Goal: Information Seeking & Learning: Learn about a topic

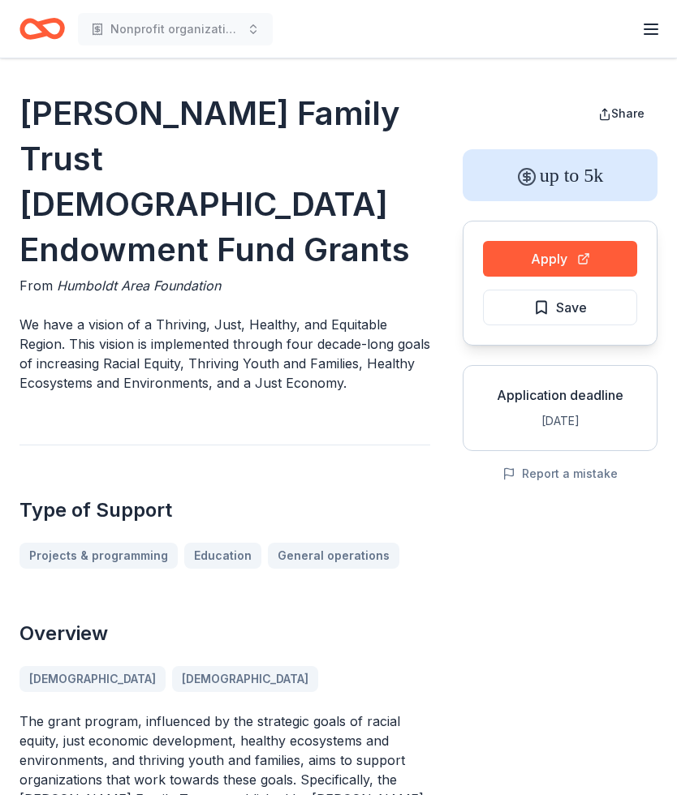
click at [544, 309] on span "Save" at bounding box center [560, 307] width 54 height 21
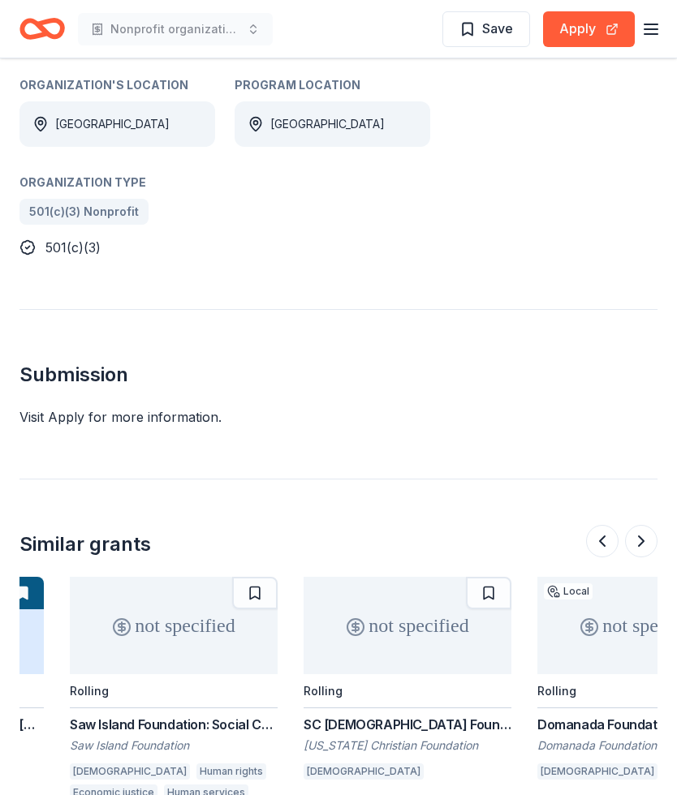
scroll to position [0, 652]
click at [393, 726] on div "SC [DEMOGRAPHIC_DATA] Foundation: Community Trust Grants" at bounding box center [407, 724] width 208 height 19
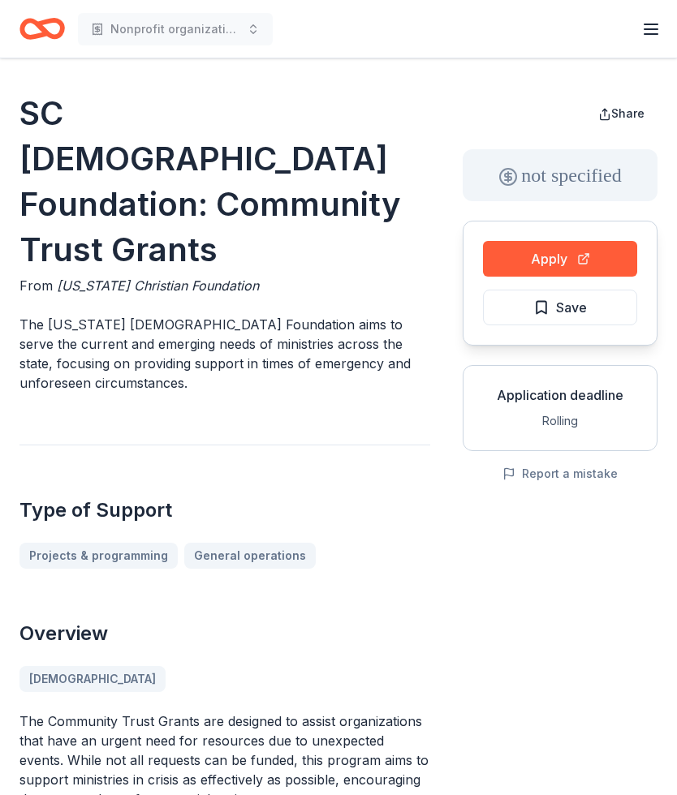
click at [297, 163] on h1 "SC [DEMOGRAPHIC_DATA] Foundation: Community Trust Grants" at bounding box center [224, 182] width 411 height 182
click at [192, 140] on h1 "SC [DEMOGRAPHIC_DATA] Foundation: Community Trust Grants" at bounding box center [224, 182] width 411 height 182
click at [519, 171] on div "not specified" at bounding box center [560, 175] width 195 height 52
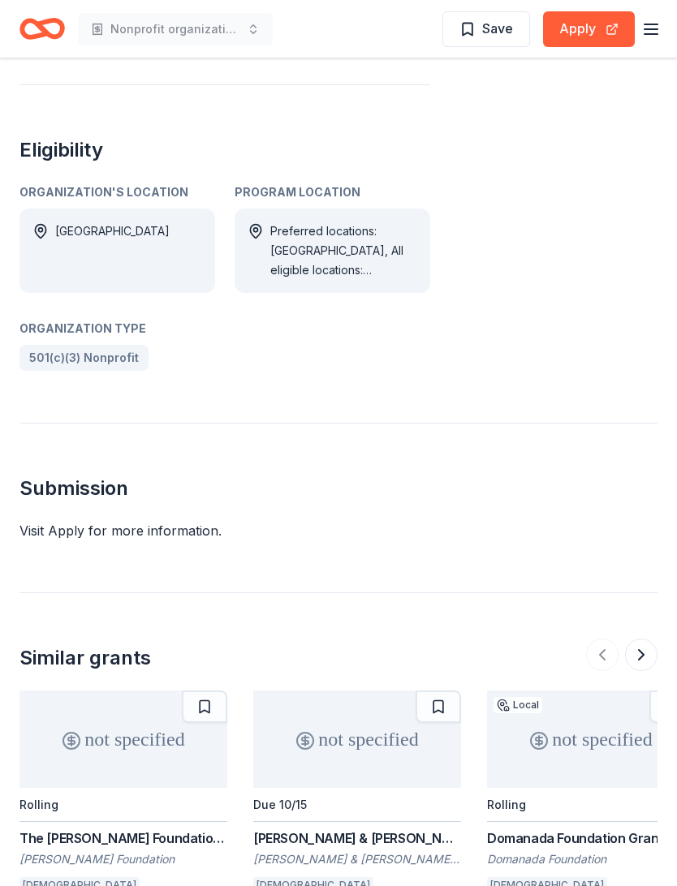
scroll to position [777, 0]
click at [175, 795] on div "The [PERSON_NAME] Foundation Grant" at bounding box center [123, 838] width 208 height 19
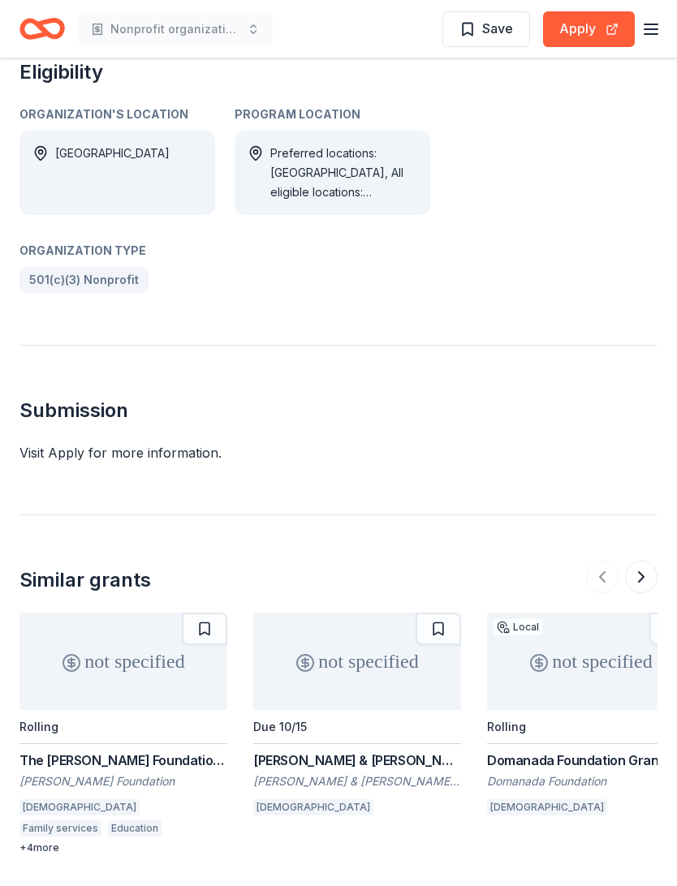
scroll to position [858, 0]
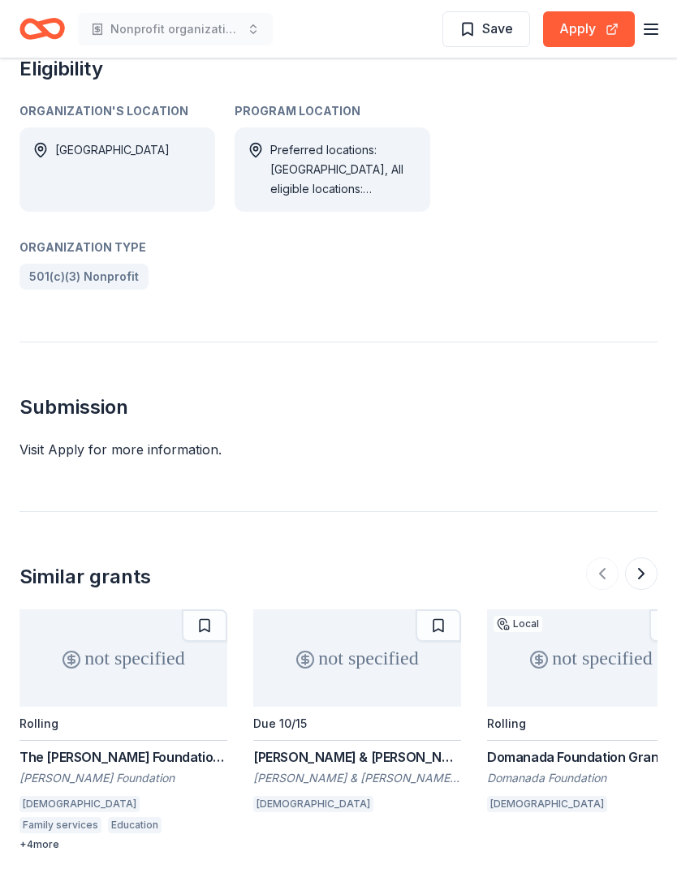
click at [46, 795] on div "+ 4 more" at bounding box center [123, 844] width 208 height 13
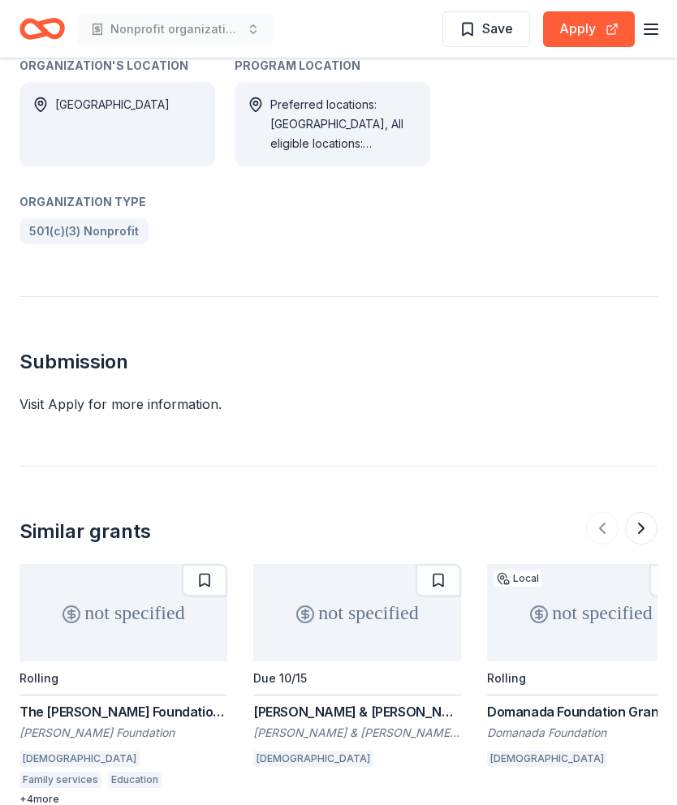
scroll to position [899, 0]
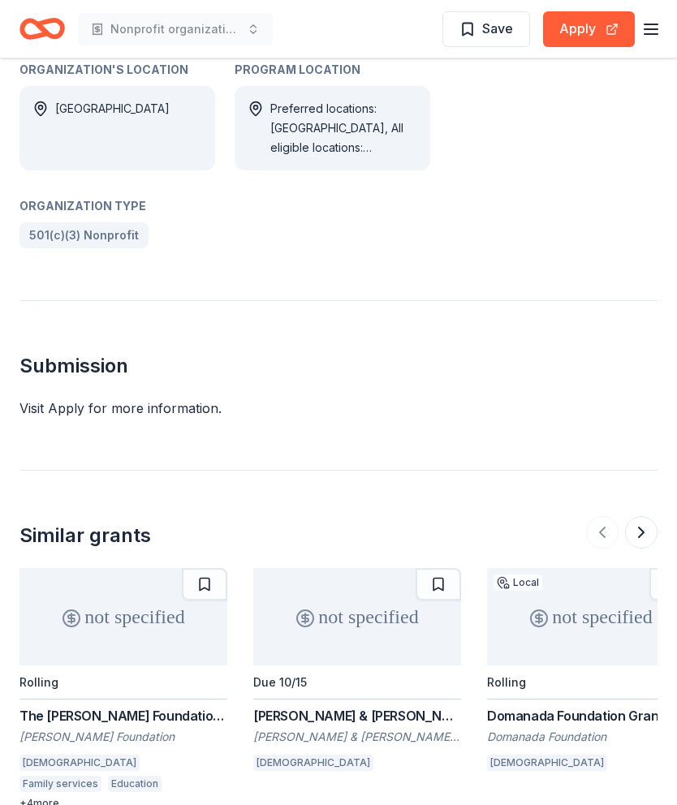
click at [209, 568] on button at bounding box center [204, 584] width 45 height 32
click at [593, 568] on div "not specified" at bounding box center [591, 616] width 208 height 97
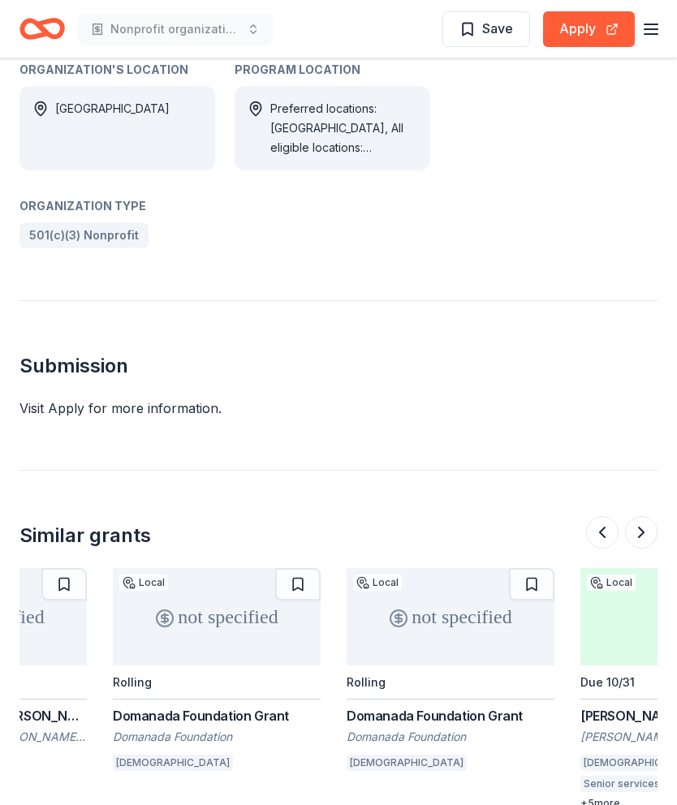
scroll to position [0, 375]
click at [305, 568] on button at bounding box center [296, 584] width 45 height 32
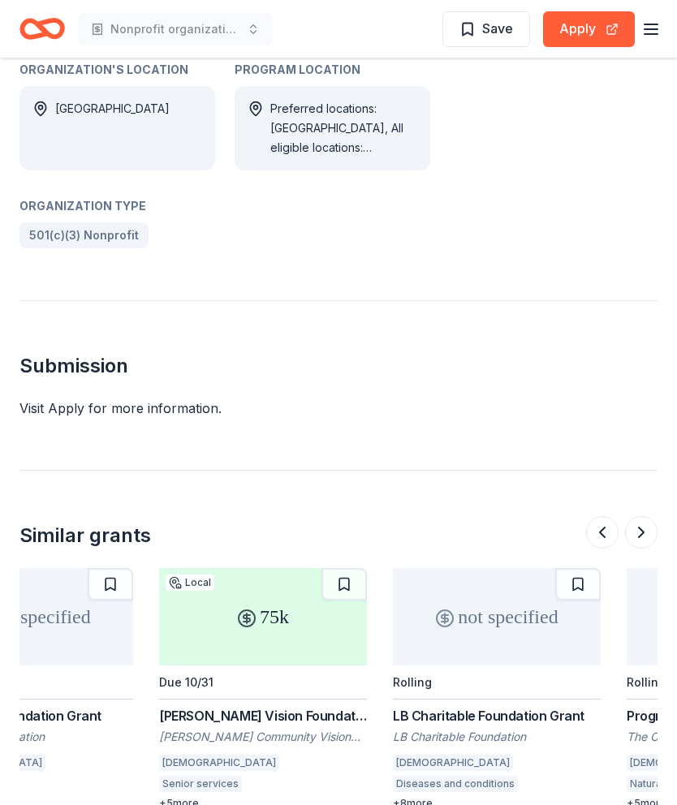
scroll to position [0, 796]
click at [573, 568] on button at bounding box center [576, 584] width 45 height 32
click at [593, 568] on button at bounding box center [579, 584] width 42 height 32
click at [584, 568] on button at bounding box center [579, 584] width 42 height 32
click at [585, 568] on button at bounding box center [579, 584] width 42 height 32
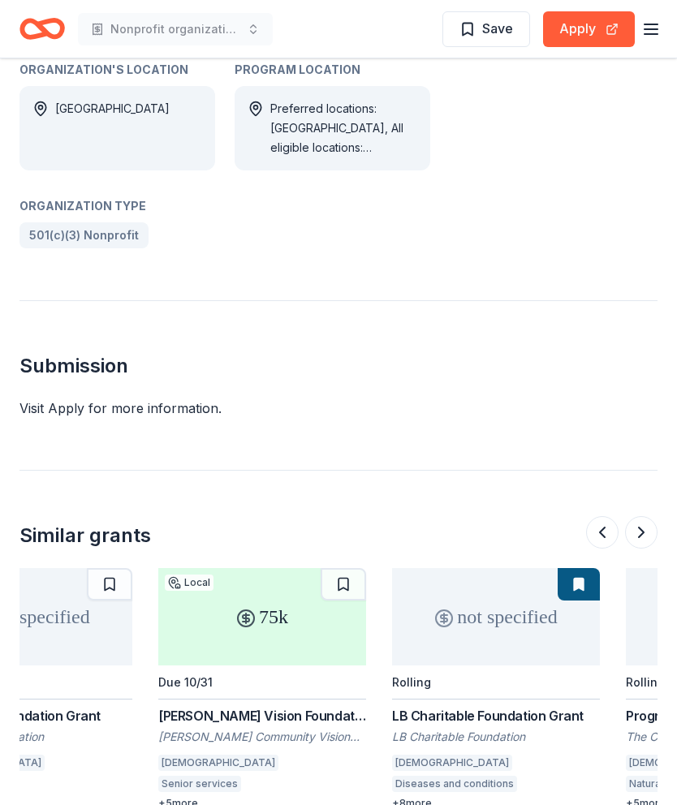
click at [573, 568] on button at bounding box center [579, 584] width 42 height 32
click at [584, 568] on button at bounding box center [579, 584] width 42 height 32
click at [580, 568] on button at bounding box center [579, 584] width 42 height 32
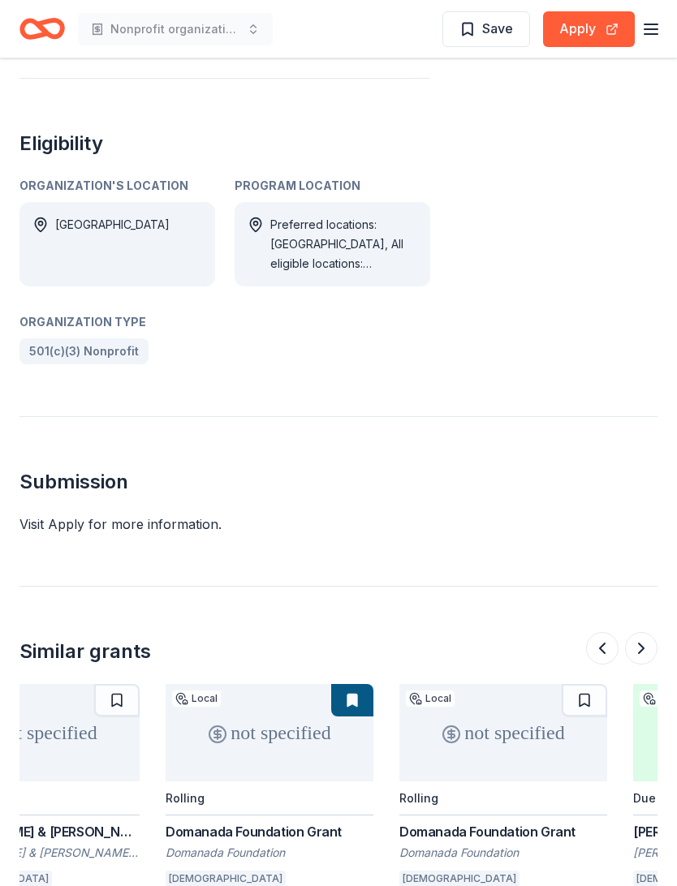
scroll to position [787, 0]
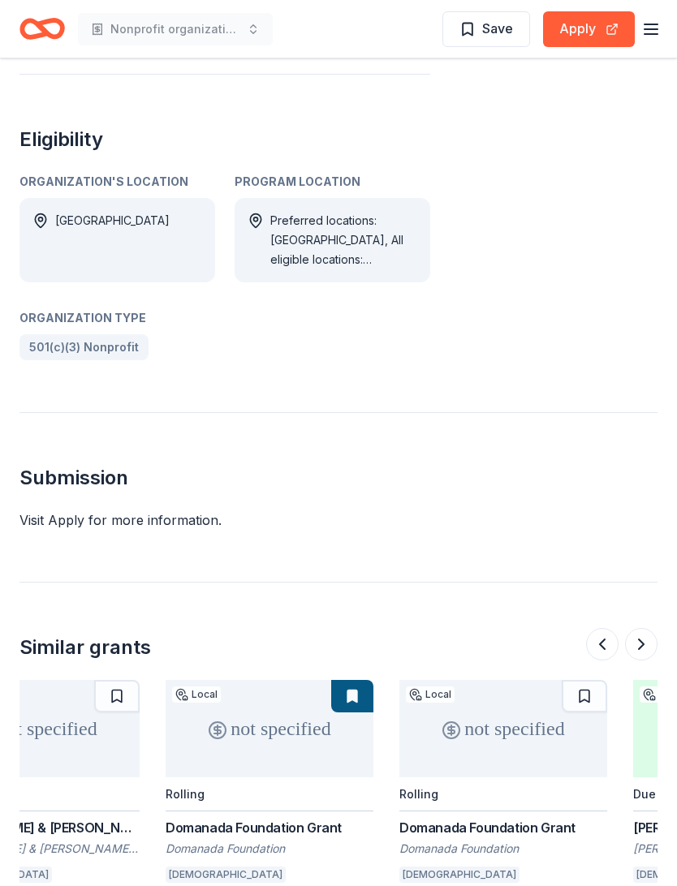
click at [305, 795] on div "Domanada Foundation Grant" at bounding box center [270, 827] width 208 height 19
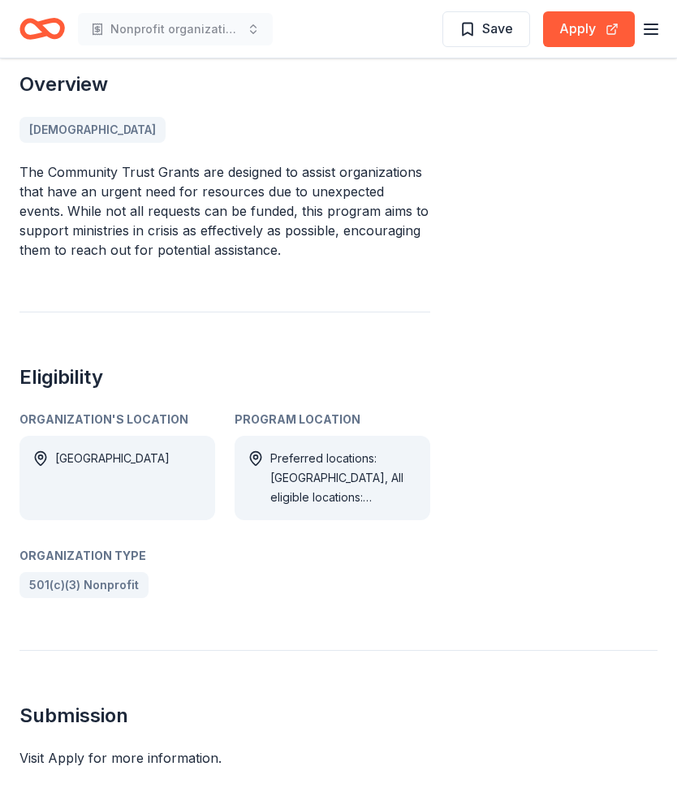
scroll to position [511, 0]
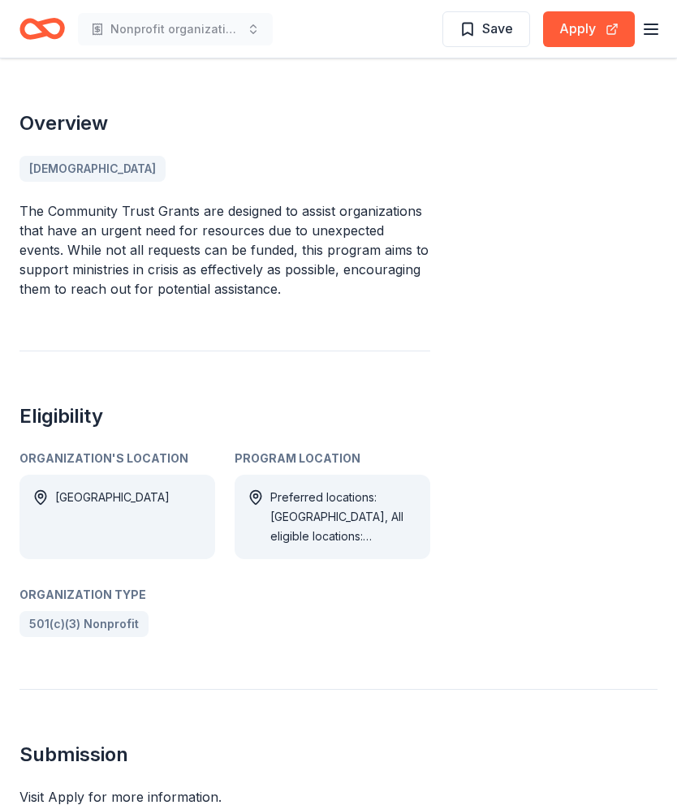
click at [482, 18] on span "Save" at bounding box center [486, 28] width 54 height 21
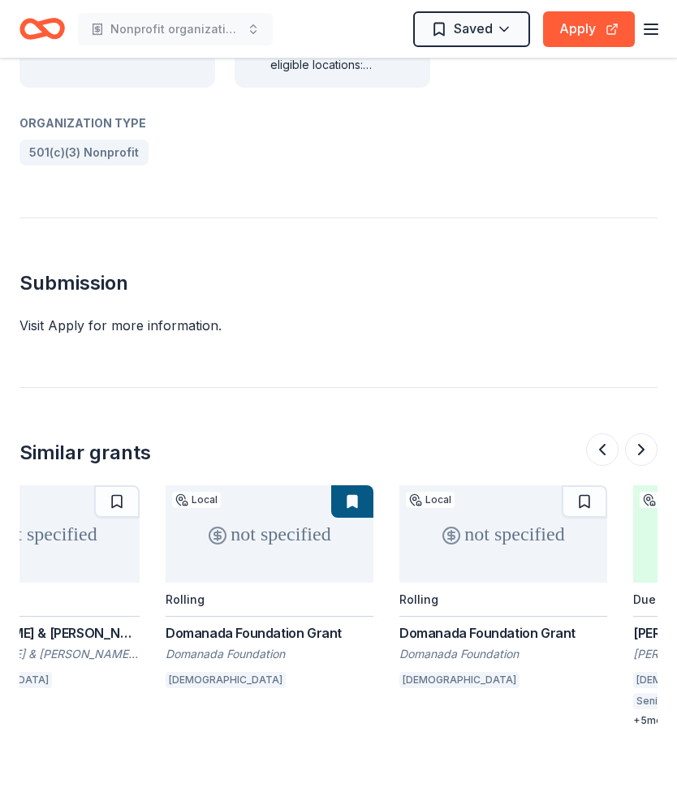
scroll to position [990, 0]
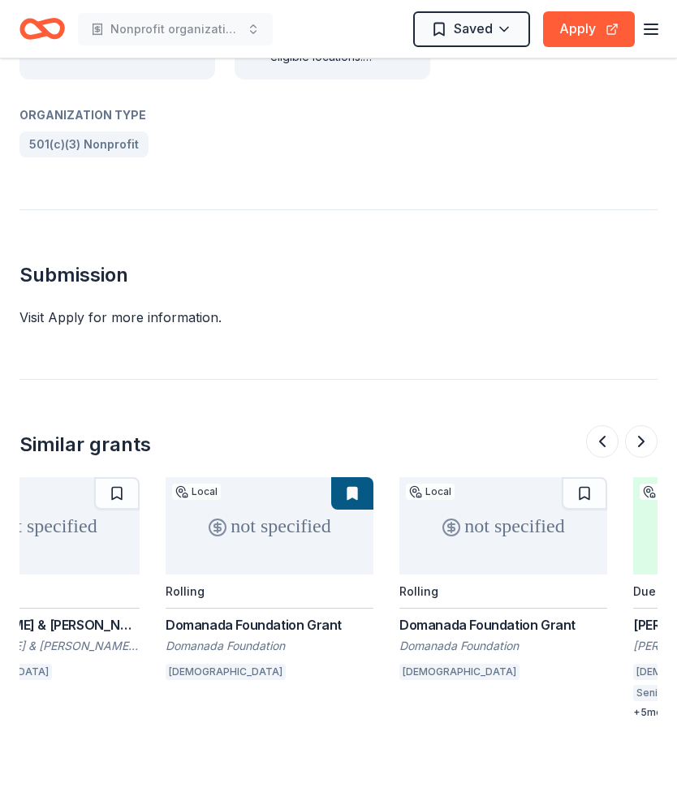
click at [653, 22] on icon "button" at bounding box center [650, 28] width 19 height 19
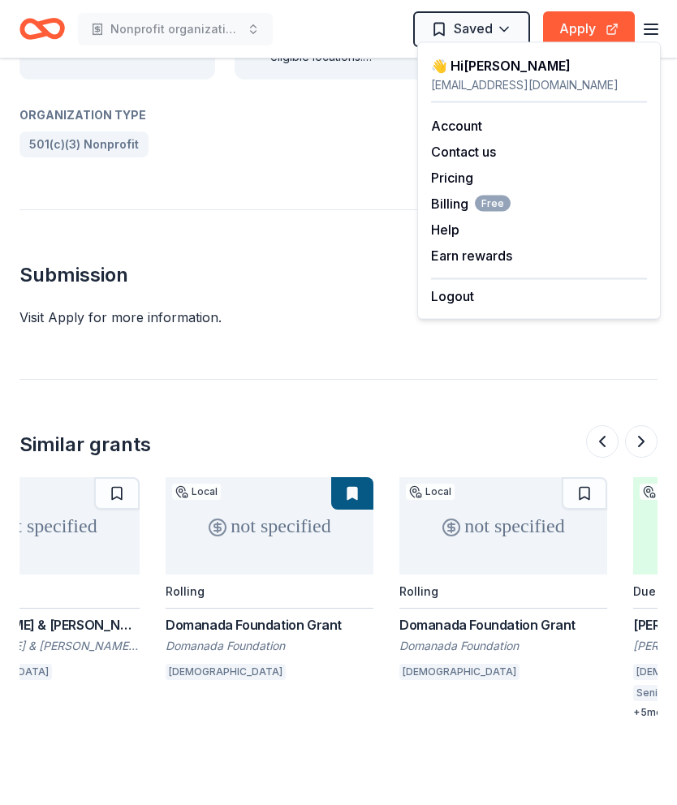
click at [472, 290] on button "Logout" at bounding box center [452, 296] width 43 height 19
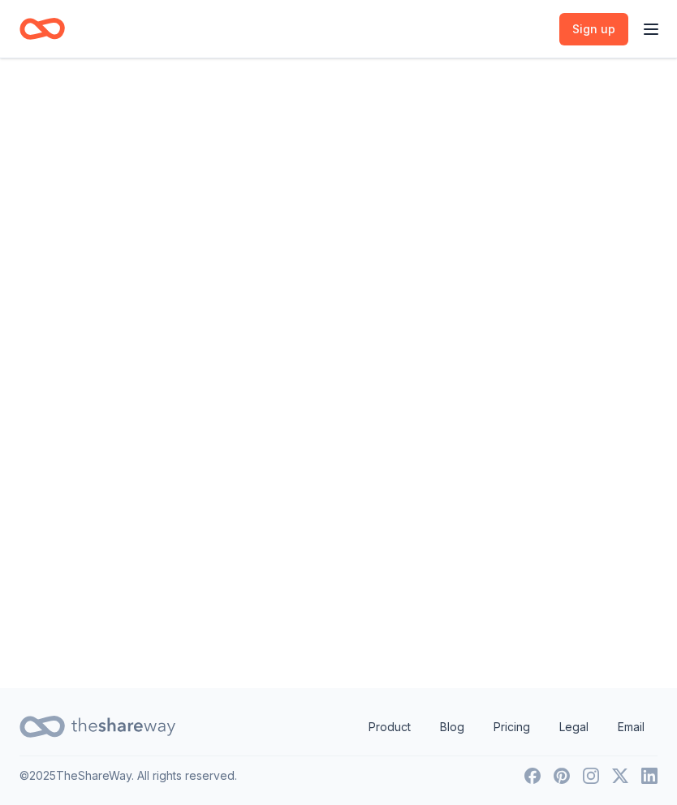
scroll to position [0, 0]
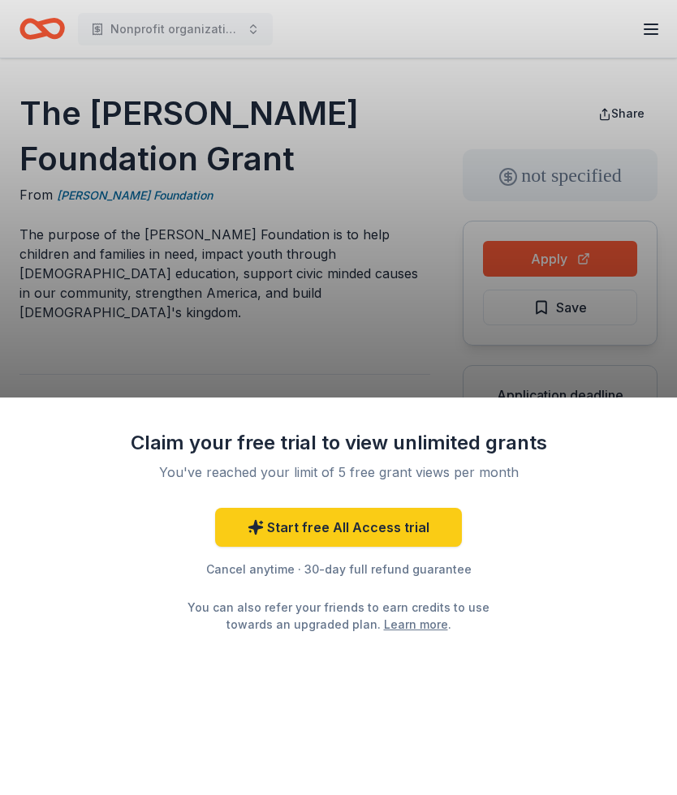
click at [672, 406] on div "Claim your free trial to view unlimited grants You've reached your limit of 5 f…" at bounding box center [338, 597] width 677 height 398
click at [464, 364] on div "Claim your free trial to view unlimited grants You've reached your limit of 5 f…" at bounding box center [338, 397] width 677 height 795
click at [398, 386] on div "Claim your free trial to view unlimited grants You've reached your limit of 5 f…" at bounding box center [338, 397] width 677 height 795
click at [130, 383] on div "Claim your free trial to view unlimited grants You've reached your limit of 5 f…" at bounding box center [338, 397] width 677 height 795
click at [429, 404] on div "Claim your free trial to view unlimited grants You've reached your limit of 5 f…" at bounding box center [338, 597] width 677 height 398
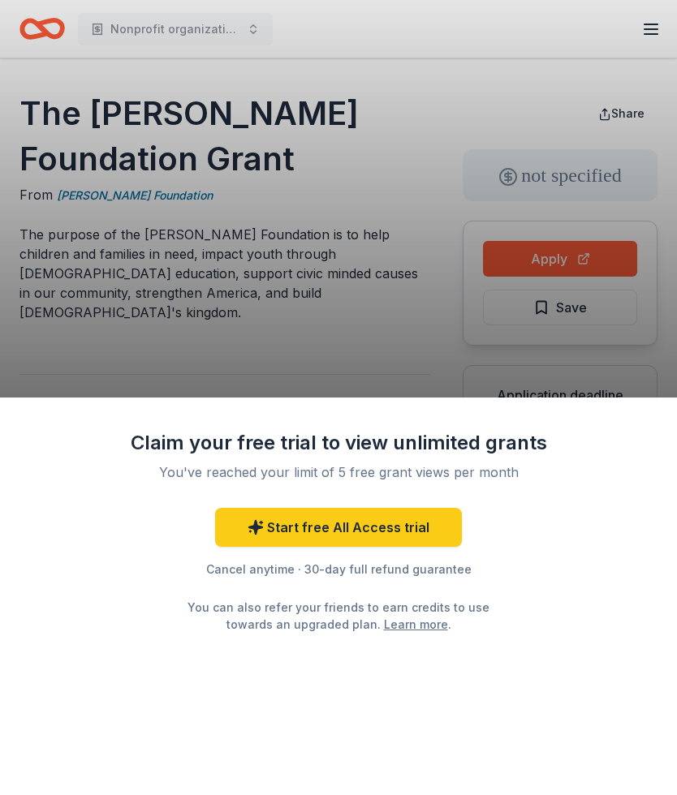
click at [429, 404] on div "Claim your free trial to view unlimited grants You've reached your limit of 5 f…" at bounding box center [338, 597] width 677 height 398
click at [543, 538] on div "Start free All Access trial Cancel anytime · 30-day full refund guarantee You c…" at bounding box center [338, 570] width 422 height 125
click at [547, 510] on div "Start free All Access trial Cancel anytime · 30-day full refund guarantee You c…" at bounding box center [338, 570] width 422 height 125
click at [546, 510] on div "Start free All Access trial Cancel anytime · 30-day full refund guarantee You c…" at bounding box center [338, 570] width 422 height 125
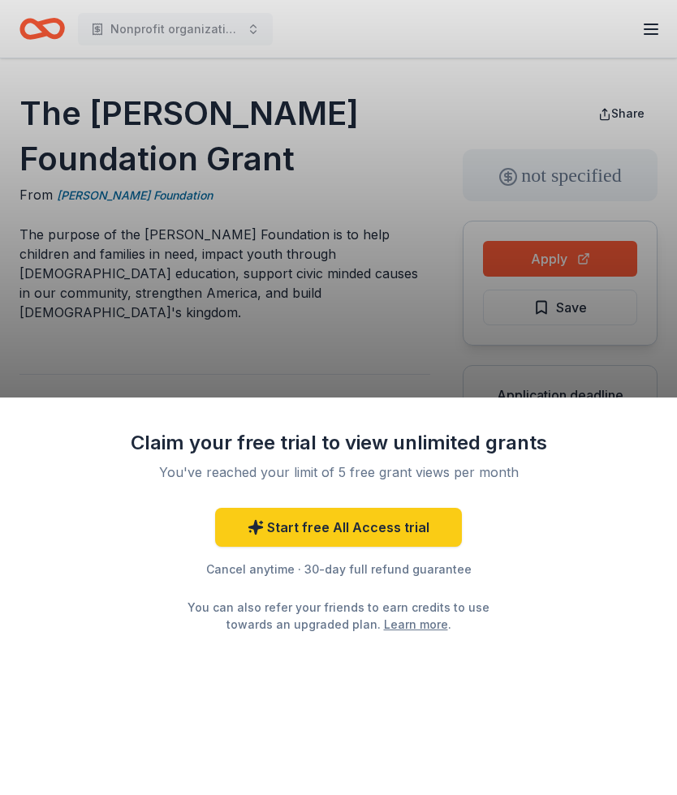
click at [528, 500] on div "Claim your free trial to view unlimited grants You've reached your limit of 5 f…" at bounding box center [338, 531] width 422 height 203
click at [545, 508] on div "Start free All Access trial Cancel anytime · 30-day full refund guarantee You c…" at bounding box center [338, 570] width 422 height 125
click at [544, 507] on div "Claim your free trial to view unlimited grants You've reached your limit of 5 f…" at bounding box center [338, 531] width 422 height 203
click at [539, 506] on div "Claim your free trial to view unlimited grants You've reached your limit of 5 f…" at bounding box center [338, 531] width 422 height 203
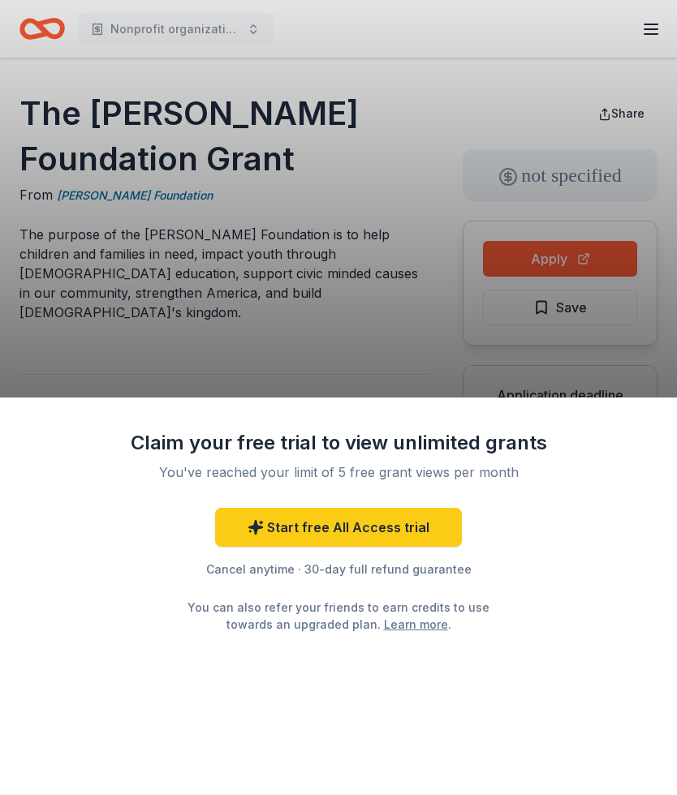
click at [530, 505] on div "Claim your free trial to view unlimited grants You've reached your limit of 5 f…" at bounding box center [338, 531] width 422 height 203
click at [444, 338] on div "Claim your free trial to view unlimited grants You've reached your limit of 5 f…" at bounding box center [338, 397] width 677 height 795
click at [420, 371] on div "Claim your free trial to view unlimited grants You've reached your limit of 5 f…" at bounding box center [338, 397] width 677 height 795
click at [346, 536] on link "Start free All Access trial" at bounding box center [338, 527] width 247 height 39
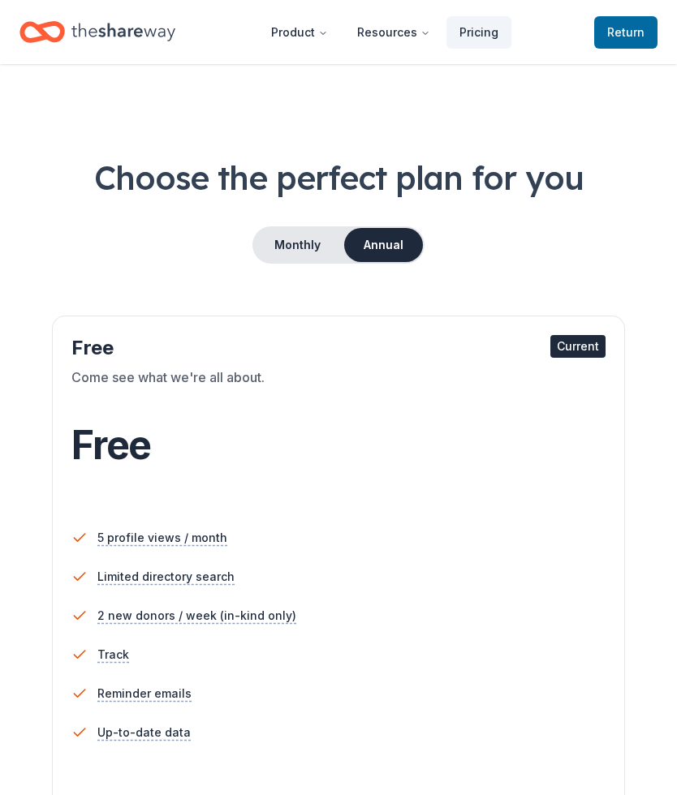
click at [409, 352] on div "Free Current" at bounding box center [338, 348] width 534 height 26
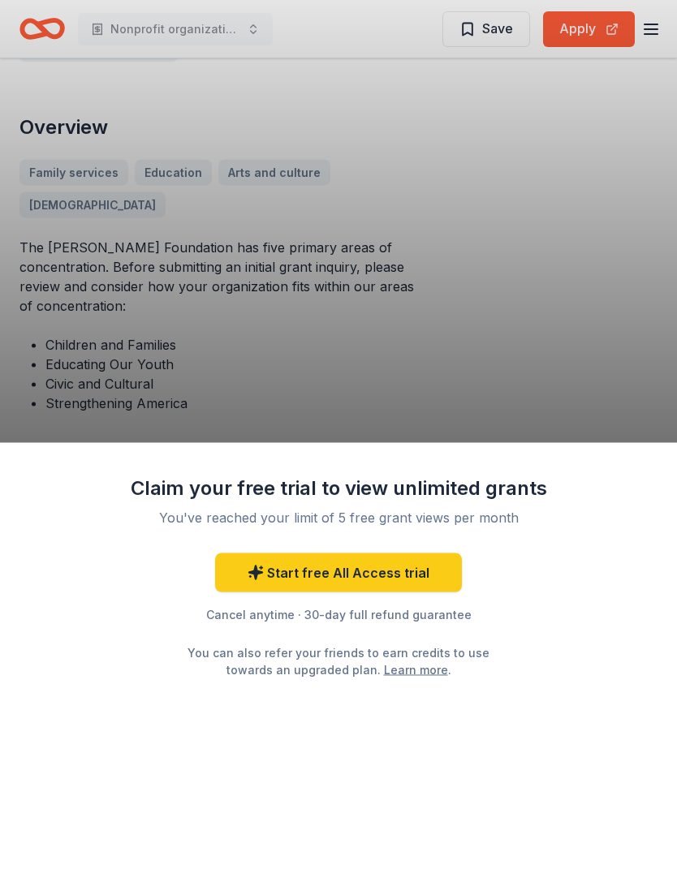
scroll to position [438, 0]
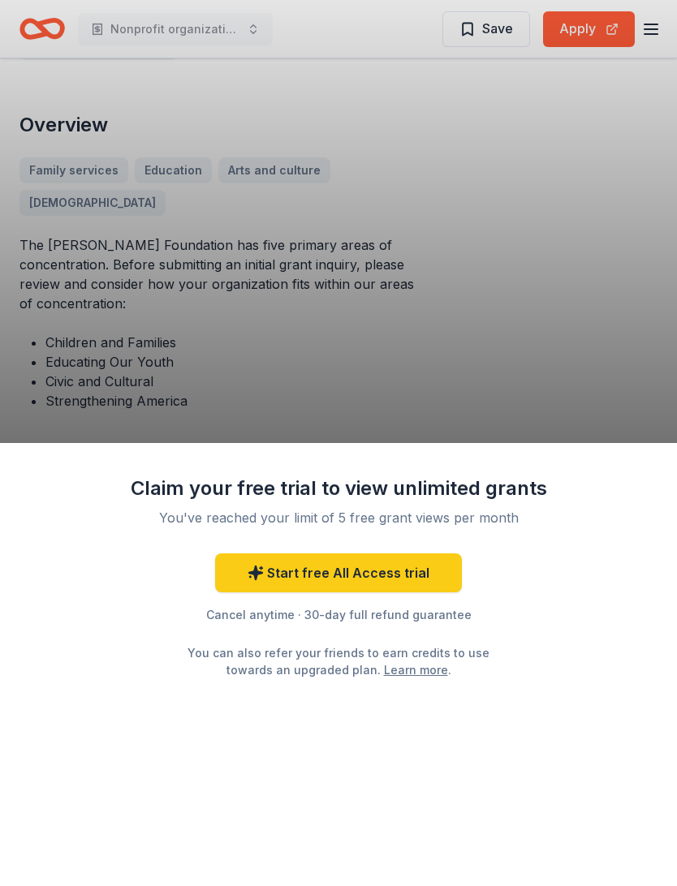
click at [386, 144] on div "Claim your free trial to view unlimited grants You've reached your limit of 5 f…" at bounding box center [338, 443] width 677 height 886
click at [135, 795] on div "Claim your free trial to view unlimited grants You've reached your limit of 5 f…" at bounding box center [338, 664] width 677 height 443
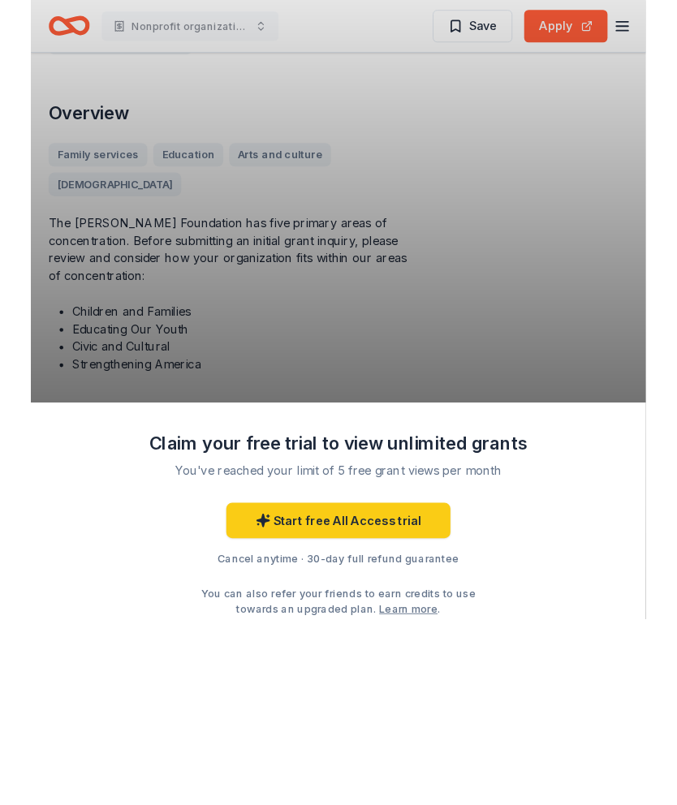
scroll to position [484, 0]
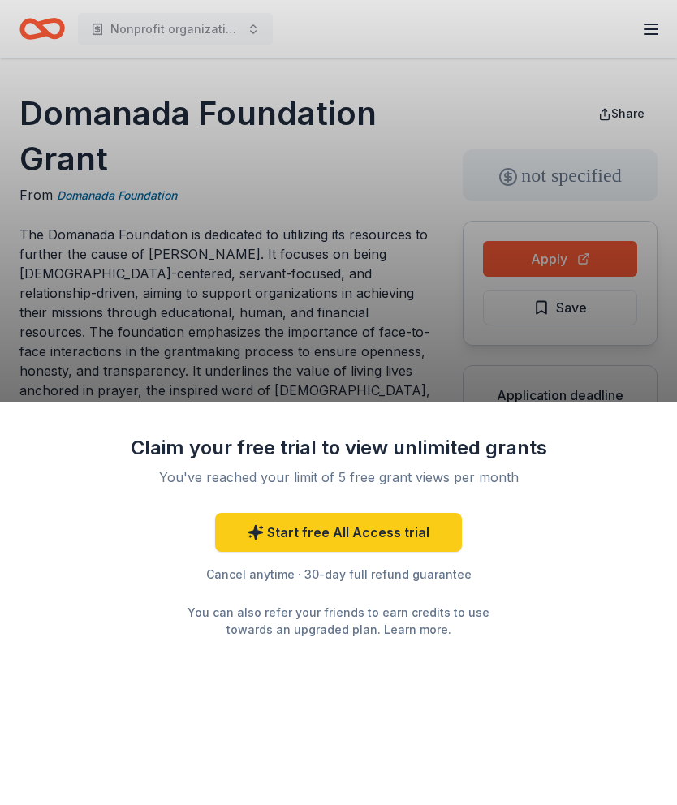
click at [460, 351] on div "Claim your free trial to view unlimited grants You've reached your limit of 5 f…" at bounding box center [338, 402] width 677 height 805
click at [535, 309] on div "Claim your free trial to view unlimited grants You've reached your limit of 5 f…" at bounding box center [338, 402] width 677 height 805
click at [602, 301] on div "Claim your free trial to view unlimited grants You've reached your limit of 5 f…" at bounding box center [338, 402] width 677 height 805
click at [580, 319] on div "Claim your free trial to view unlimited grants You've reached your limit of 5 f…" at bounding box center [338, 402] width 677 height 805
click at [393, 532] on link "Start free All Access trial" at bounding box center [338, 532] width 247 height 39
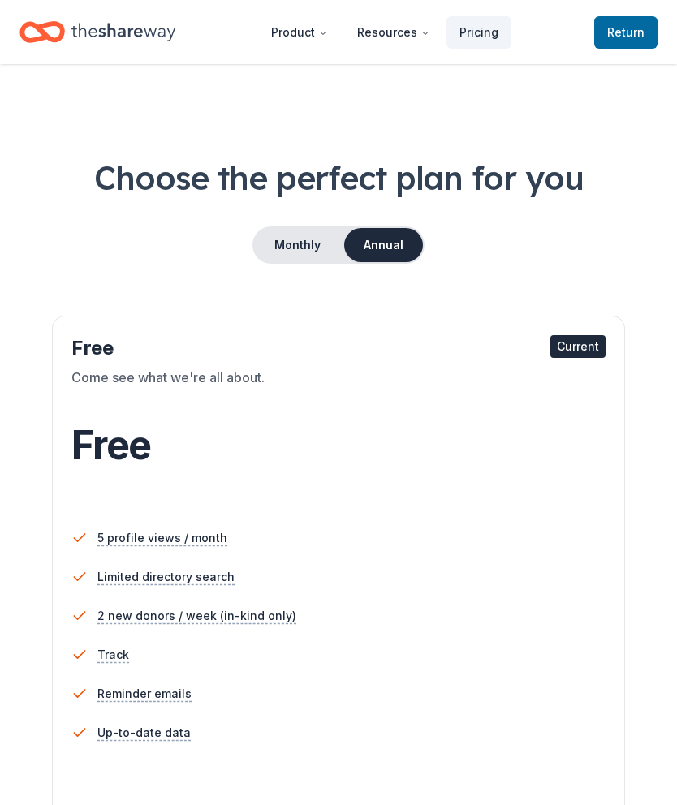
click at [589, 339] on div "Current" at bounding box center [577, 346] width 55 height 23
click at [634, 30] on span "Return to TheShareWay" at bounding box center [625, 32] width 37 height 19
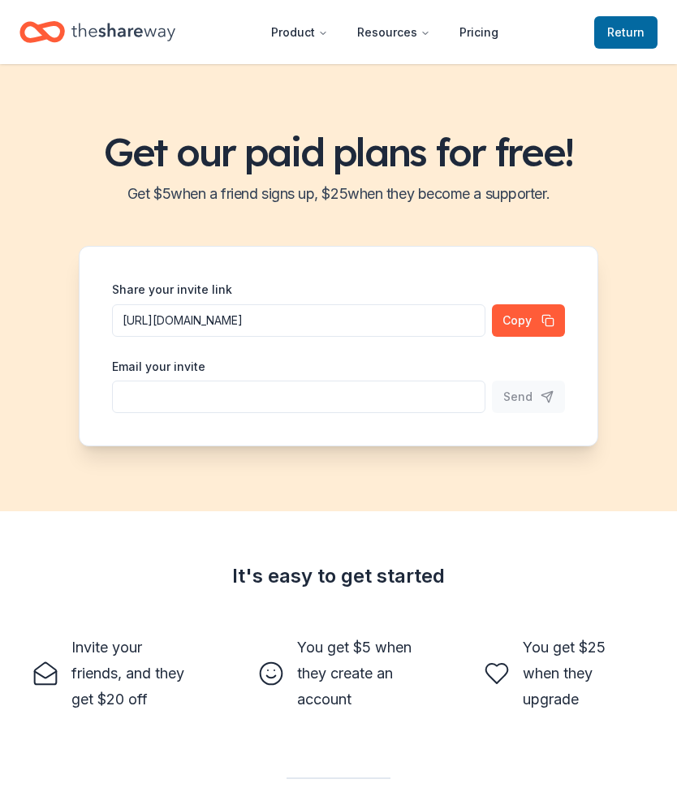
click at [626, 28] on span "Return to TheShareWay" at bounding box center [625, 32] width 37 height 19
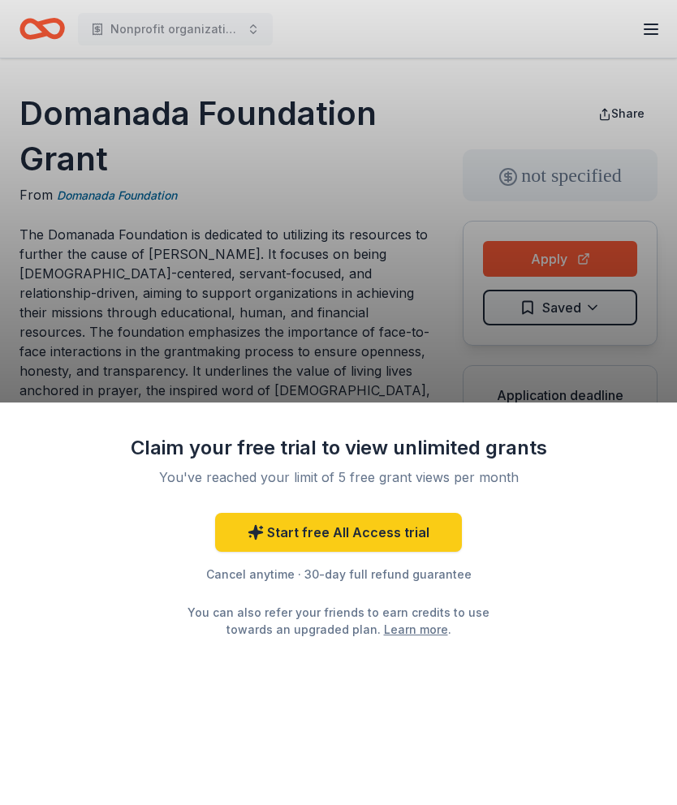
click at [606, 300] on div "Claim your free trial to view unlimited grants You've reached your limit of 5 f…" at bounding box center [338, 402] width 677 height 805
click at [589, 337] on div "Claim your free trial to view unlimited grants You've reached your limit of 5 f…" at bounding box center [338, 402] width 677 height 805
click at [588, 337] on div "Claim your free trial to view unlimited grants You've reached your limit of 5 f…" at bounding box center [338, 402] width 677 height 805
click at [574, 294] on div "Claim your free trial to view unlimited grants You've reached your limit of 5 f…" at bounding box center [338, 402] width 677 height 805
click at [573, 293] on div "Claim your free trial to view unlimited grants You've reached your limit of 5 f…" at bounding box center [338, 402] width 677 height 805
